Goal: Check status: Check status

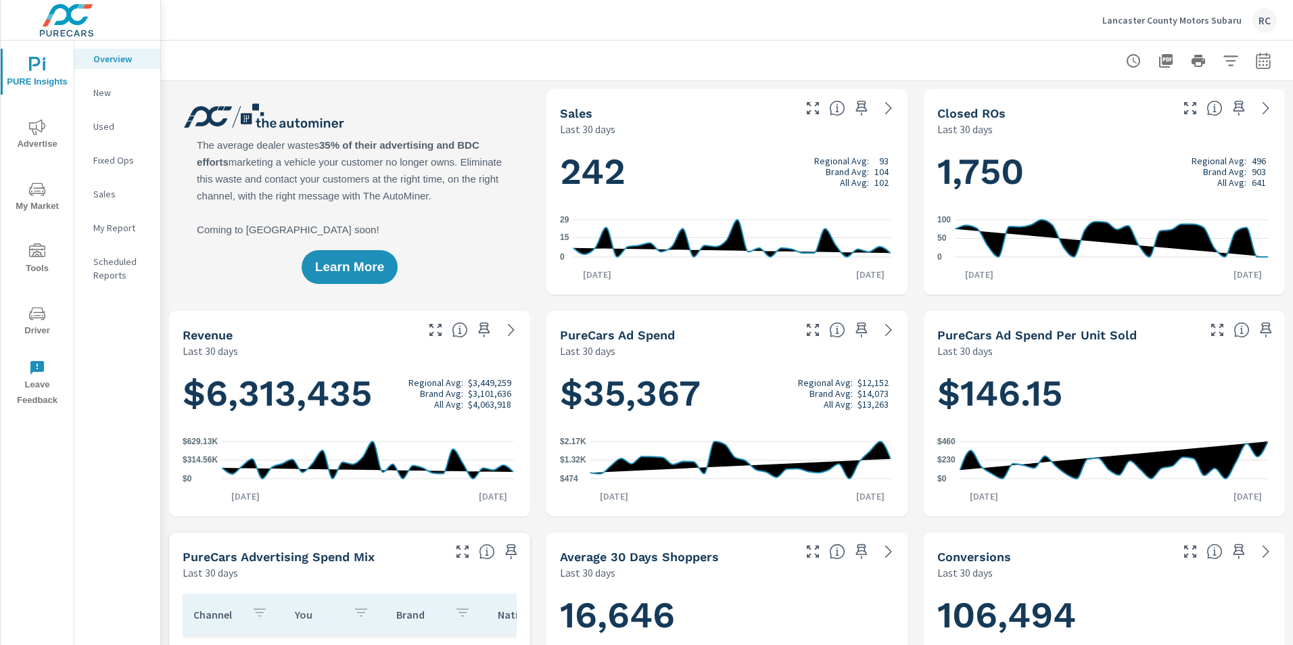
scroll to position [264, 0]
click at [1259, 62] on icon "button" at bounding box center [1263, 62] width 9 height 5
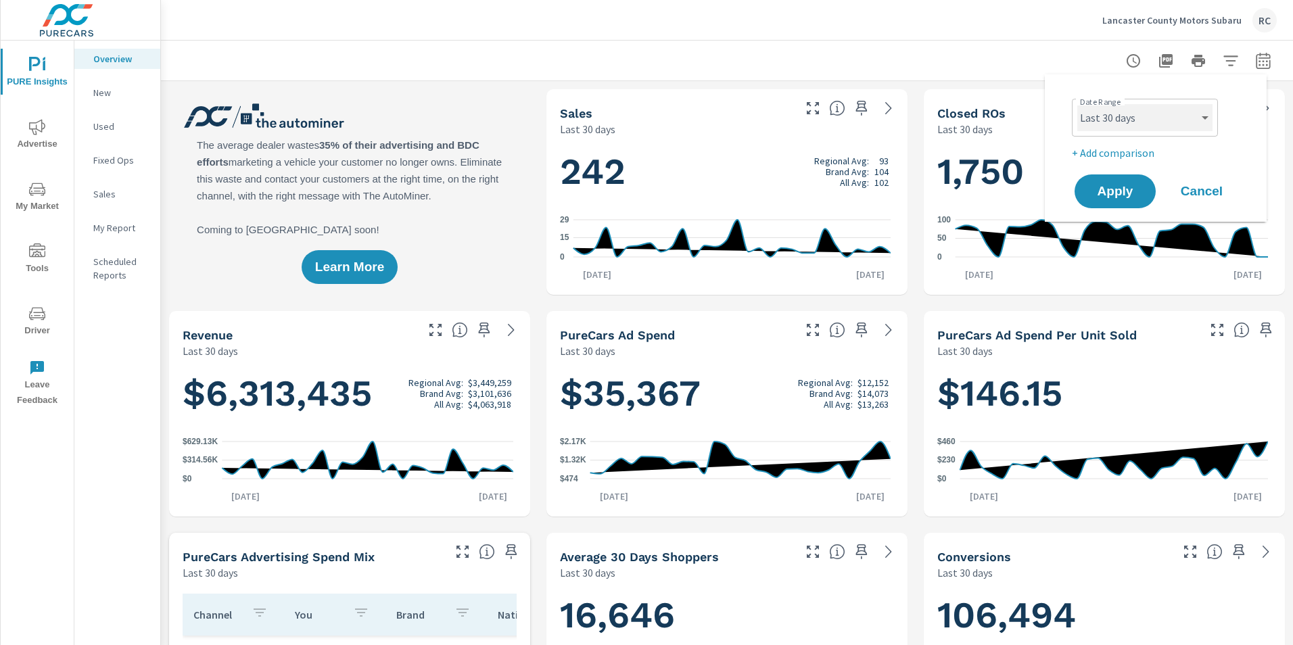
click at [1204, 120] on select "Custom [DATE] Last week Last 7 days Last 14 days Last 30 days Last 45 days Last…" at bounding box center [1144, 117] width 135 height 27
click at [1077, 104] on select "Custom [DATE] Last week Last 7 days Last 14 days Last 30 days Last 45 days Last…" at bounding box center [1144, 117] width 135 height 27
select select "Last 7 days"
click at [1112, 190] on span "Apply" at bounding box center [1114, 191] width 55 height 13
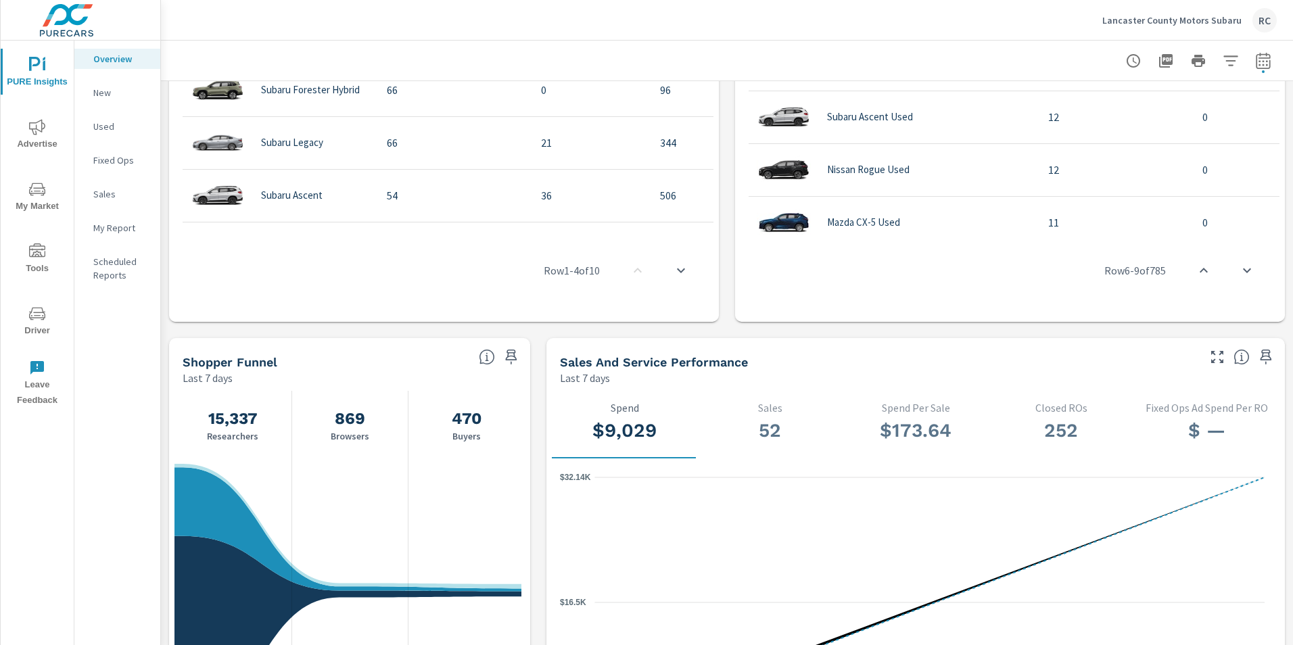
scroll to position [136, 0]
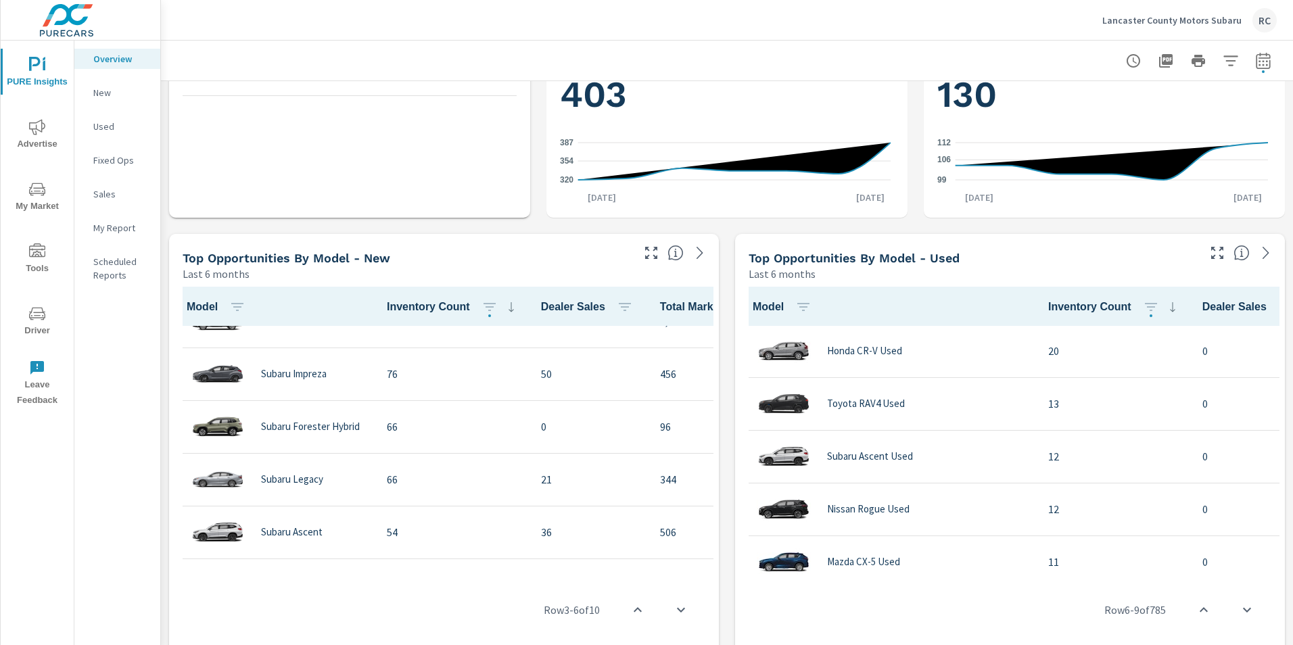
scroll to position [572, 0]
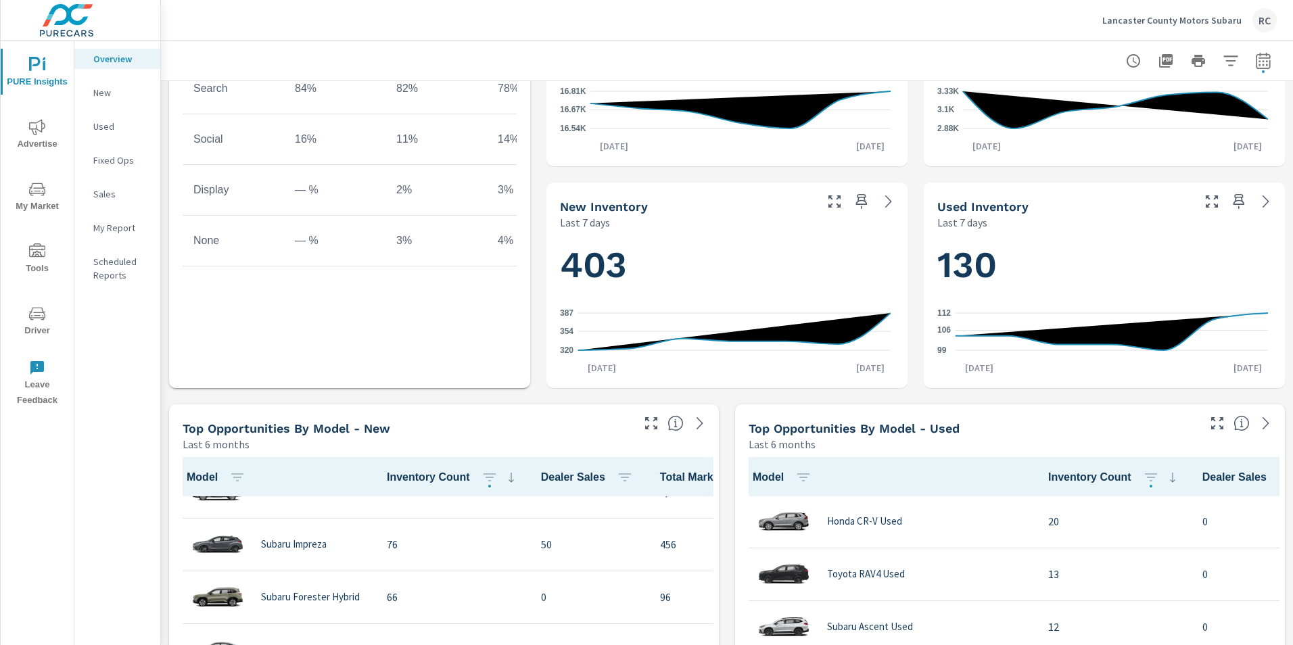
click at [1168, 23] on p "Lancaster County Motors Subaru" at bounding box center [1171, 20] width 139 height 12
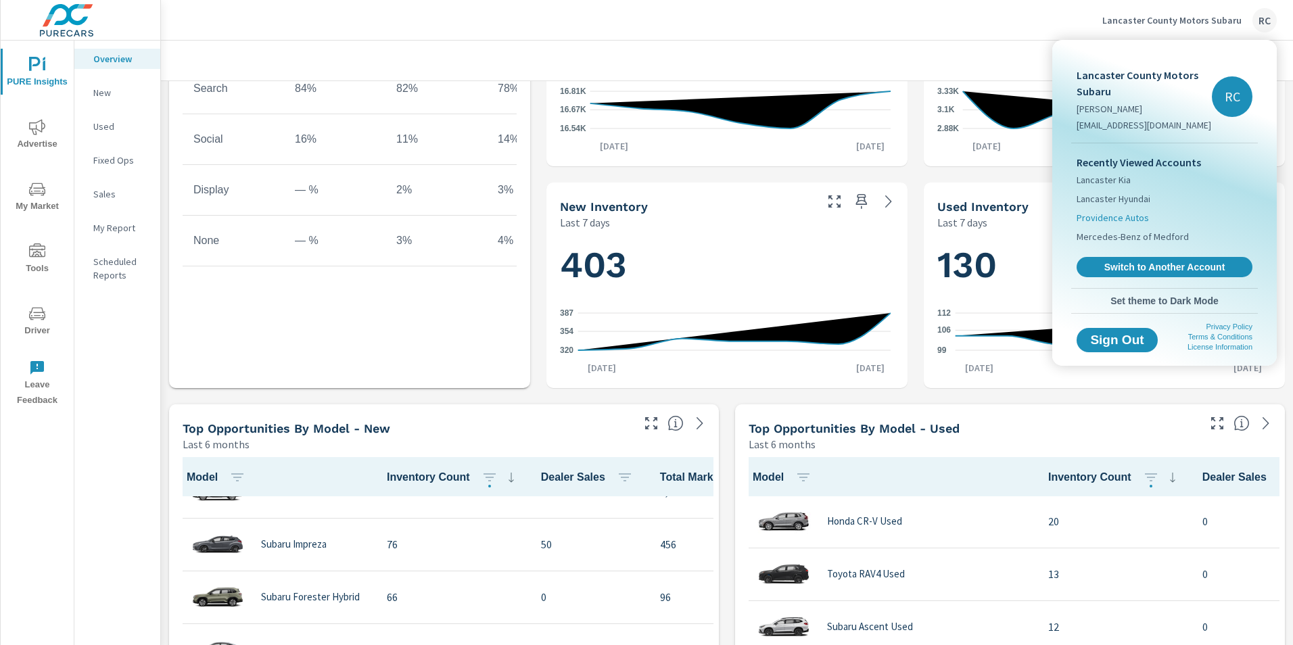
click at [1107, 216] on span "Providence Autos" at bounding box center [1113, 218] width 72 height 14
